Goal: Navigation & Orientation: Understand site structure

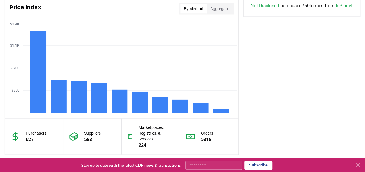
scroll to position [579, 0]
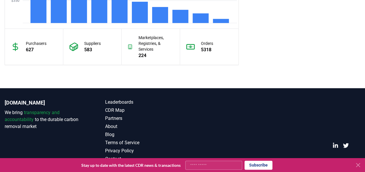
click at [357, 165] on icon at bounding box center [357, 165] width 3 height 3
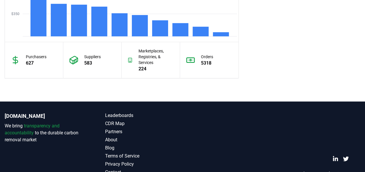
scroll to position [565, 0]
